Goal: Transaction & Acquisition: Purchase product/service

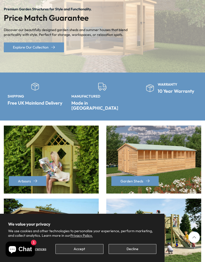
scroll to position [75, 0]
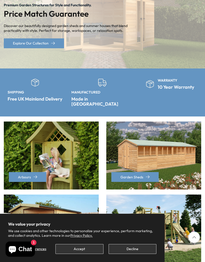
click at [136, 246] on button "Decline" at bounding box center [133, 249] width 48 height 10
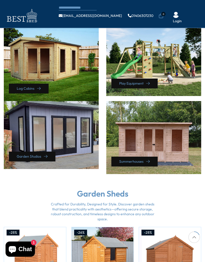
scroll to position [216, 0]
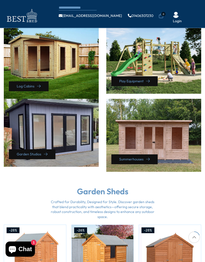
click at [25, 50] on div "Log Cabins" at bounding box center [51, 62] width 95 height 73
click at [28, 81] on link "Log Cabins" at bounding box center [29, 86] width 40 height 10
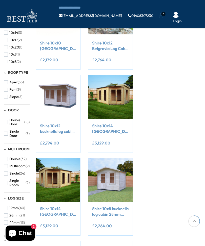
scroll to position [180, 0]
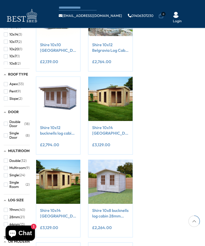
click at [102, 131] on link "Shire 10x14 [GEOGRAPHIC_DATA] log cabin 28mm logs" at bounding box center [110, 130] width 36 height 11
